Goal: Task Accomplishment & Management: Complete application form

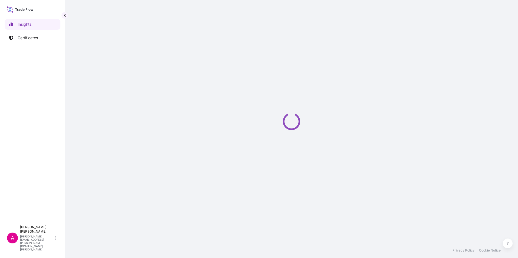
select select "2025"
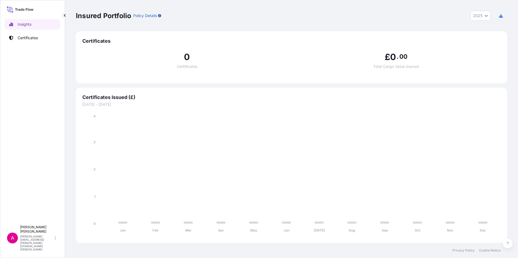
click at [140, 63] on div "0 Certificates" at bounding box center [186, 61] width 209 height 16
click at [28, 37] on p "Certificates" at bounding box center [28, 37] width 20 height 5
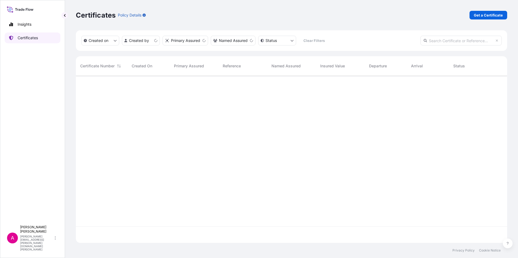
scroll to position [166, 427]
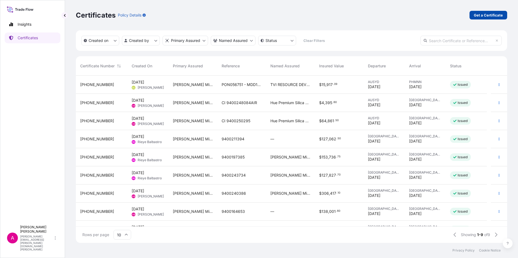
click at [486, 15] on p "Get a Certificate" at bounding box center [488, 14] width 29 height 5
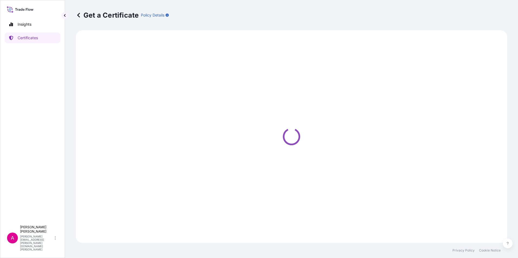
select select "Ocean Vessel"
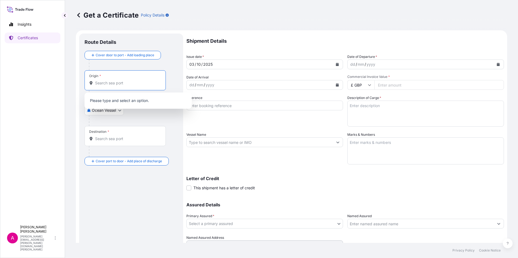
click at [109, 83] on input "Origin *" at bounding box center [127, 82] width 64 height 5
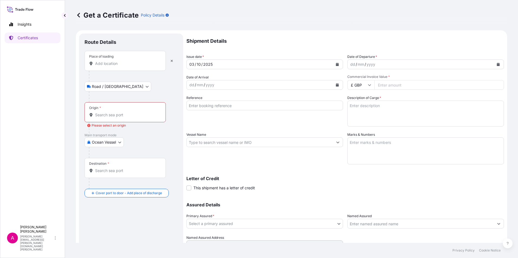
drag, startPoint x: 95, startPoint y: 66, endPoint x: 98, endPoint y: 66, distance: 3.0
click at [95, 66] on div at bounding box center [125, 63] width 72 height 5
click at [95, 66] on input "Place of loading" at bounding box center [127, 63] width 64 height 5
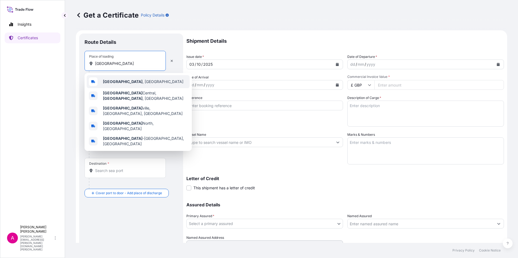
click at [121, 81] on span "[GEOGRAPHIC_DATA] , [GEOGRAPHIC_DATA]" at bounding box center [143, 81] width 80 height 5
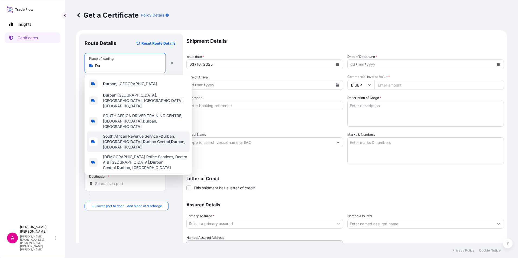
type input "D"
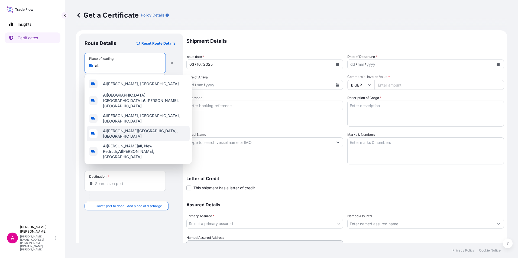
type input "a"
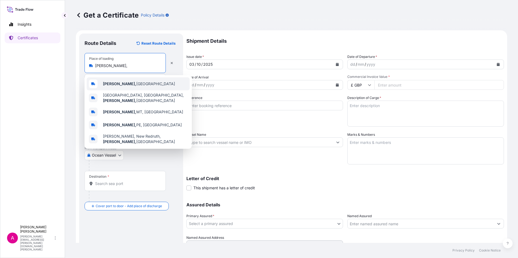
click at [131, 81] on div "Alberton, [GEOGRAPHIC_DATA]" at bounding box center [138, 83] width 103 height 13
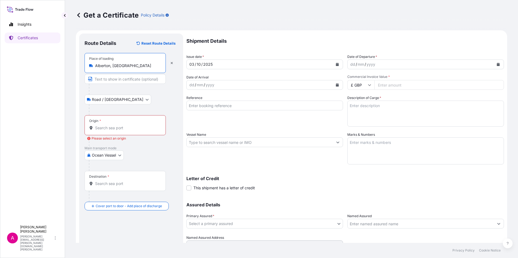
type input "Alberton, [GEOGRAPHIC_DATA]"
click at [104, 127] on input "Origin * Please select an origin" at bounding box center [127, 127] width 64 height 5
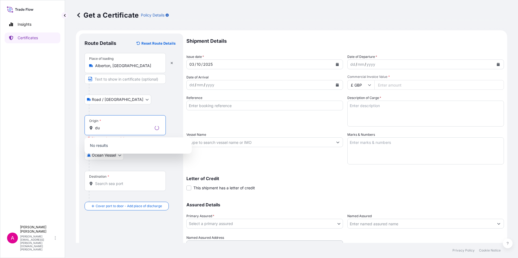
type input "d"
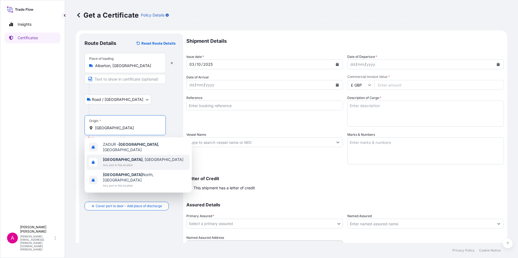
click at [120, 158] on span "[GEOGRAPHIC_DATA] , [GEOGRAPHIC_DATA]" at bounding box center [143, 159] width 80 height 5
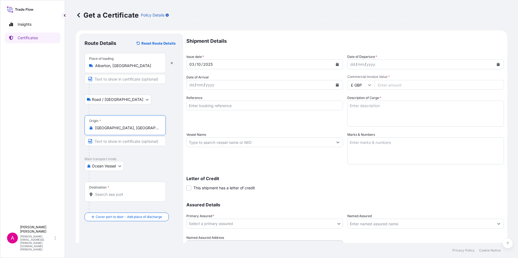
type input "[GEOGRAPHIC_DATA], [GEOGRAPHIC_DATA]"
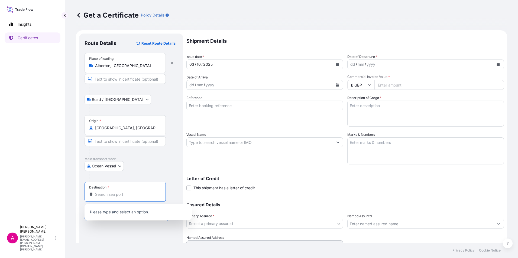
click at [99, 196] on input "Destination *" at bounding box center [127, 194] width 64 height 5
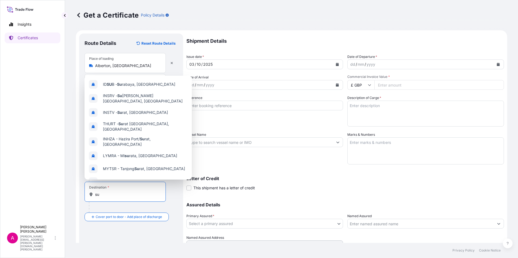
type input "s"
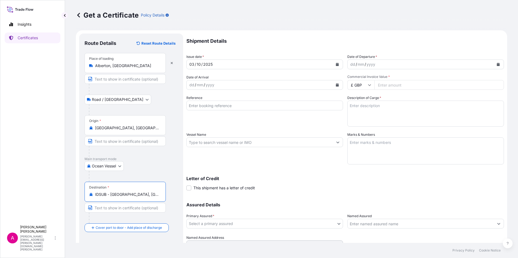
type input "IDSUB - [GEOGRAPHIC_DATA], [GEOGRAPHIC_DATA]"
click at [215, 63] on div "[DATE]" at bounding box center [260, 65] width 146 height 10
click at [336, 63] on icon "Calendar" at bounding box center [337, 64] width 3 height 3
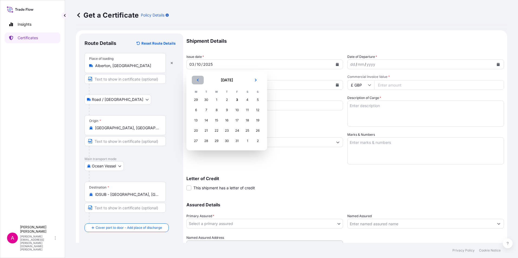
click at [197, 80] on icon "Previous" at bounding box center [197, 80] width 3 height 3
click at [216, 140] on div "27" at bounding box center [217, 141] width 10 height 10
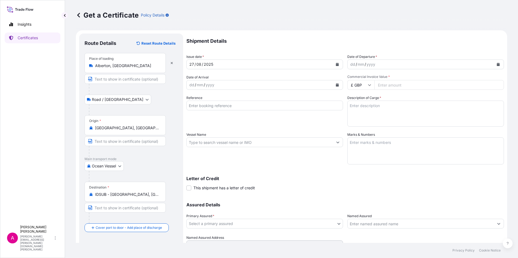
click at [199, 85] on div "mm" at bounding box center [200, 85] width 8 height 6
click at [336, 85] on icon "Calendar" at bounding box center [337, 84] width 3 height 3
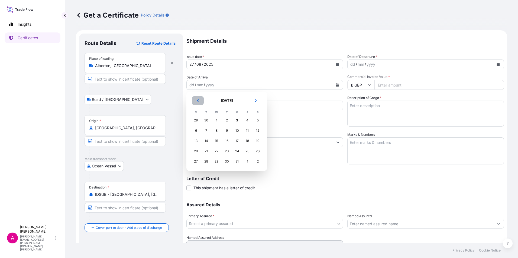
click at [198, 100] on icon "Previous" at bounding box center [198, 100] width 2 height 3
click at [206, 161] on div "30" at bounding box center [206, 162] width 10 height 10
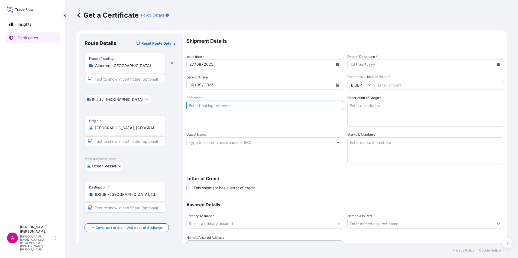
click at [203, 106] on input "Reference" at bounding box center [264, 106] width 157 height 10
type input "m"
drag, startPoint x: 212, startPoint y: 105, endPoint x: 179, endPoint y: 108, distance: 33.4
click at [179, 108] on form "Route Details Reset Route Details Place of loading [GEOGRAPHIC_DATA], [GEOGRAPH…" at bounding box center [291, 149] width 431 height 239
paste input "4501362994"
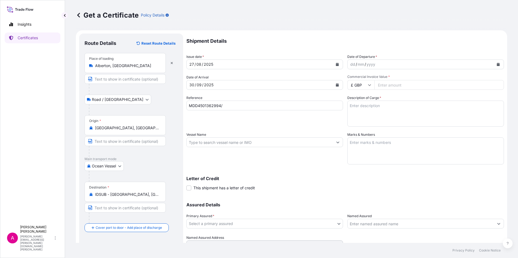
click at [230, 105] on input "MDD4501362994/" at bounding box center [264, 106] width 157 height 10
paste input "PO 5088"
type input "MDD4501362994/PO 5088"
click at [200, 142] on input "Vessel Name" at bounding box center [260, 143] width 146 height 10
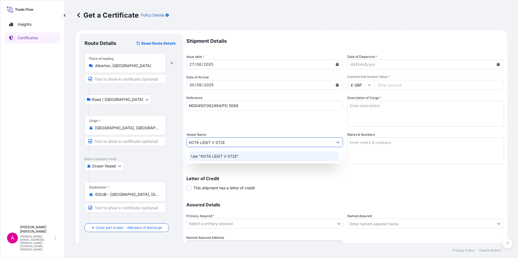
click at [219, 157] on p "Use "KOTA LEGIT V 072E"" at bounding box center [215, 156] width 48 height 5
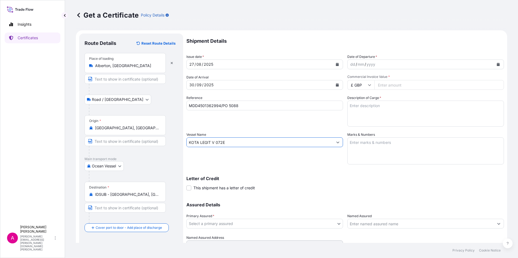
type input "KOTA LEGIT V 072E"
click at [377, 63] on div "dd / mm / yyyy" at bounding box center [420, 65] width 146 height 10
click at [368, 85] on icon at bounding box center [369, 84] width 3 height 3
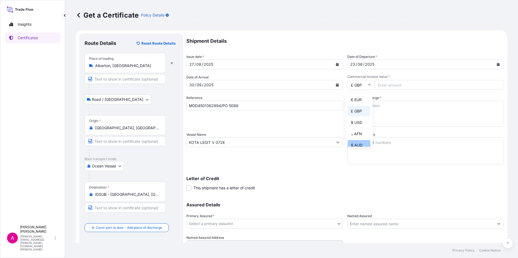
click at [359, 145] on div "$ AUD" at bounding box center [358, 145] width 23 height 10
type input "$ AUD"
click at [398, 83] on input "Commercial Invoice Value *" at bounding box center [438, 85] width 129 height 10
click at [372, 110] on textarea "Description of Cargo *" at bounding box center [425, 114] width 157 height 26
click at [398, 84] on input "12341.34" at bounding box center [438, 85] width 129 height 10
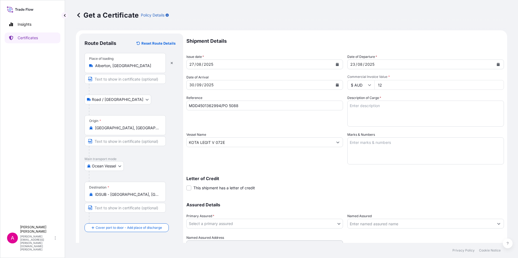
type input "1"
type input "105000.00"
click at [361, 108] on textarea "Description of Cargo *" at bounding box center [425, 114] width 157 height 26
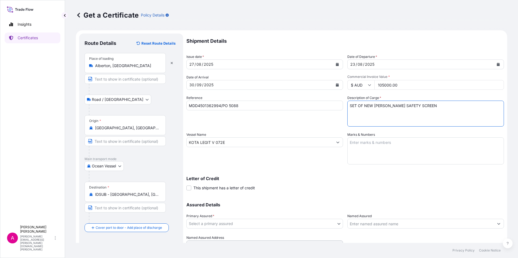
type textarea "SET OF NEW [PERSON_NAME] SAFETY SCREEN"
click at [382, 85] on input "105000.00" at bounding box center [438, 85] width 129 height 10
click at [404, 84] on input "105000.00" at bounding box center [438, 85] width 129 height 10
click at [494, 83] on input "105001" at bounding box center [438, 85] width 129 height 10
type input "105000.00"
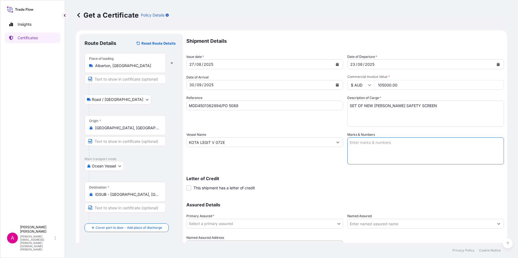
click at [357, 144] on textarea "Marks & Numbers" at bounding box center [425, 151] width 157 height 27
type textarea "N"
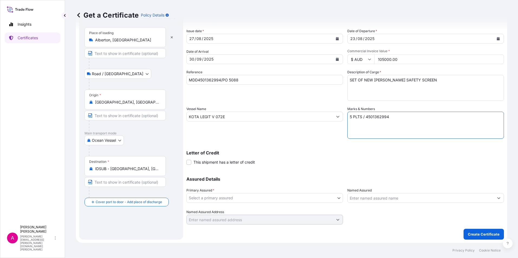
type textarea "5 PLTS / 4501362994"
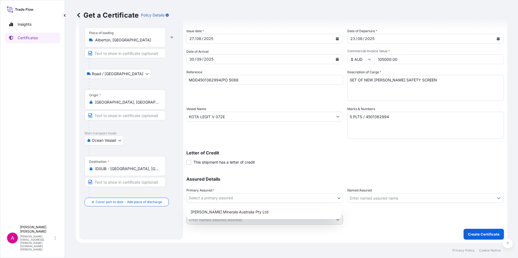
click at [337, 199] on body "Insights Certificates A [PERSON_NAME] [PERSON_NAME][EMAIL_ADDRESS][PERSON_NAME]…" at bounding box center [259, 129] width 518 height 258
click at [226, 212] on div "[PERSON_NAME] Minerals Australia Pty Ltd" at bounding box center [263, 212] width 150 height 10
select select "31760"
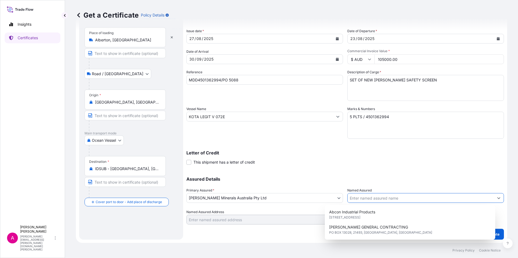
click at [365, 198] on input "Named Assured" at bounding box center [420, 198] width 146 height 10
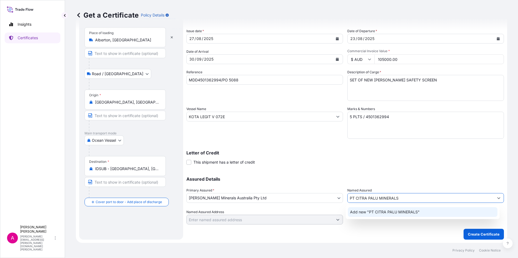
click at [390, 213] on span "Add new "PT CITRA PALU MINERALS"" at bounding box center [385, 212] width 70 height 5
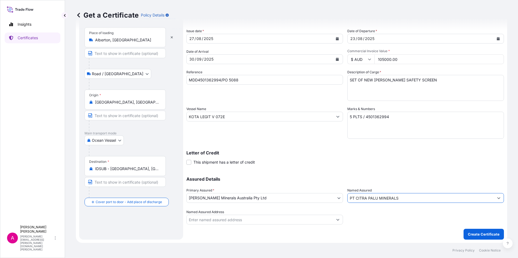
type input "PT CITRA PALU MINERALS"
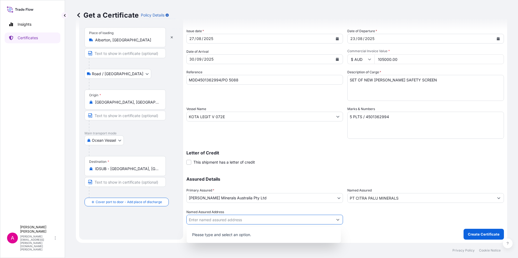
click at [336, 220] on icon "Show suggestions" at bounding box center [337, 219] width 3 height 3
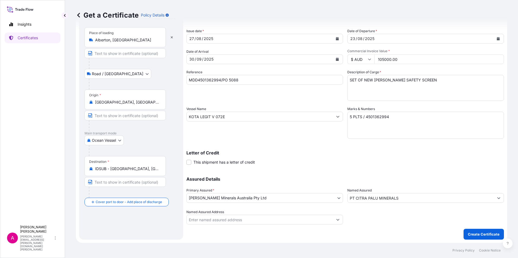
click at [363, 220] on div at bounding box center [425, 217] width 157 height 15
click at [474, 234] on p "Create Certificate" at bounding box center [484, 234] width 32 height 5
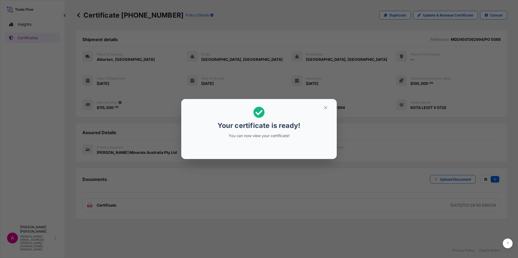
click at [263, 125] on p "Your certificate is ready!" at bounding box center [258, 125] width 83 height 9
click at [171, 177] on div "Your certificate is ready! You can now view your certificate!" at bounding box center [259, 129] width 518 height 258
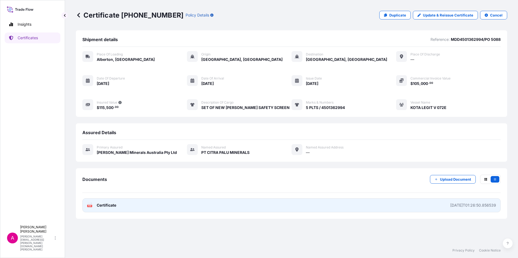
click at [106, 203] on span "Certificate" at bounding box center [106, 205] width 19 height 5
click at [437, 14] on p "Update & Reissue Certificate" at bounding box center [448, 14] width 50 height 5
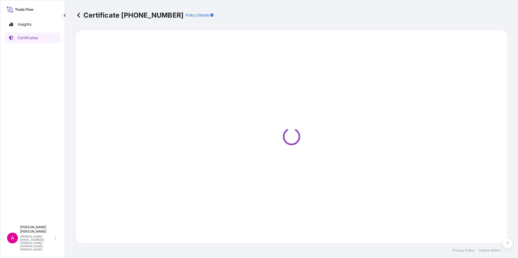
select select "Road / [GEOGRAPHIC_DATA]"
select select "Ocean Vessel"
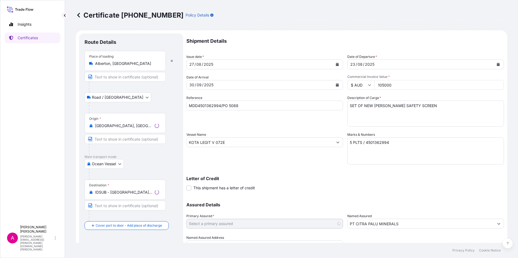
select select "31760"
click at [351, 64] on div "23" at bounding box center [353, 64] width 6 height 6
click at [356, 63] on div "/" at bounding box center [356, 64] width 1 height 6
click at [352, 64] on div "23" at bounding box center [353, 64] width 6 height 6
click at [350, 64] on div "23" at bounding box center [353, 64] width 6 height 6
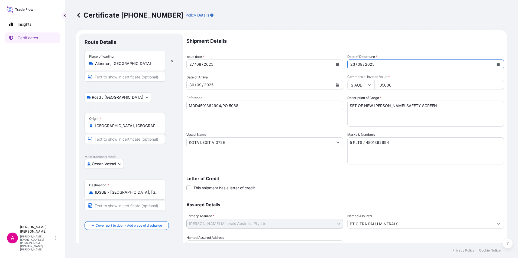
click at [497, 63] on icon "Calendar" at bounding box center [498, 64] width 3 height 3
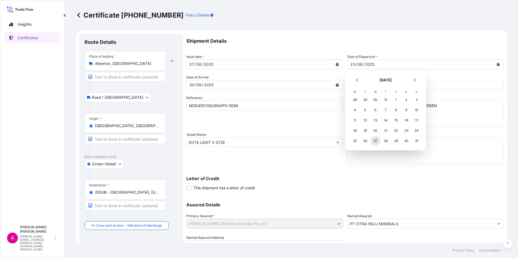
click at [376, 141] on div "27" at bounding box center [375, 141] width 10 height 10
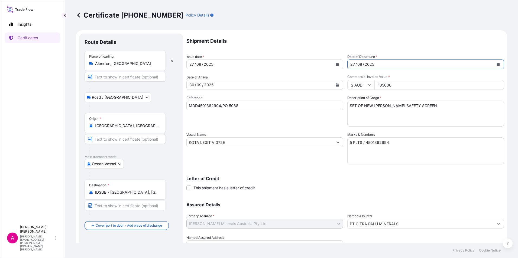
scroll to position [26, 0]
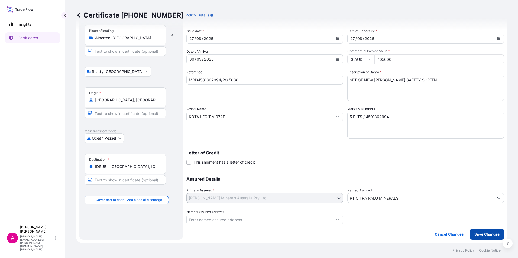
click at [482, 234] on p "Save Changes" at bounding box center [486, 234] width 25 height 5
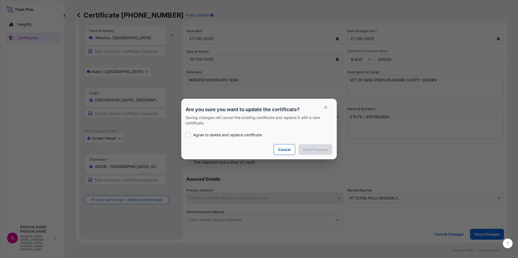
click at [188, 134] on div at bounding box center [188, 134] width 5 height 5
checkbox input "true"
click at [314, 150] on p "Save Changes" at bounding box center [315, 149] width 25 height 5
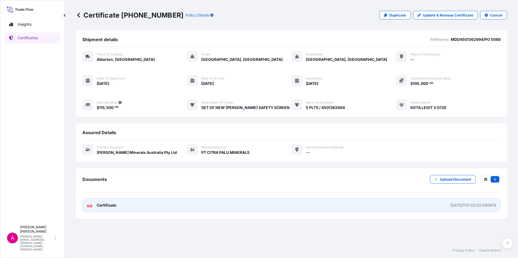
click at [108, 206] on span "Certificate" at bounding box center [106, 205] width 19 height 5
